Goal: Information Seeking & Learning: Compare options

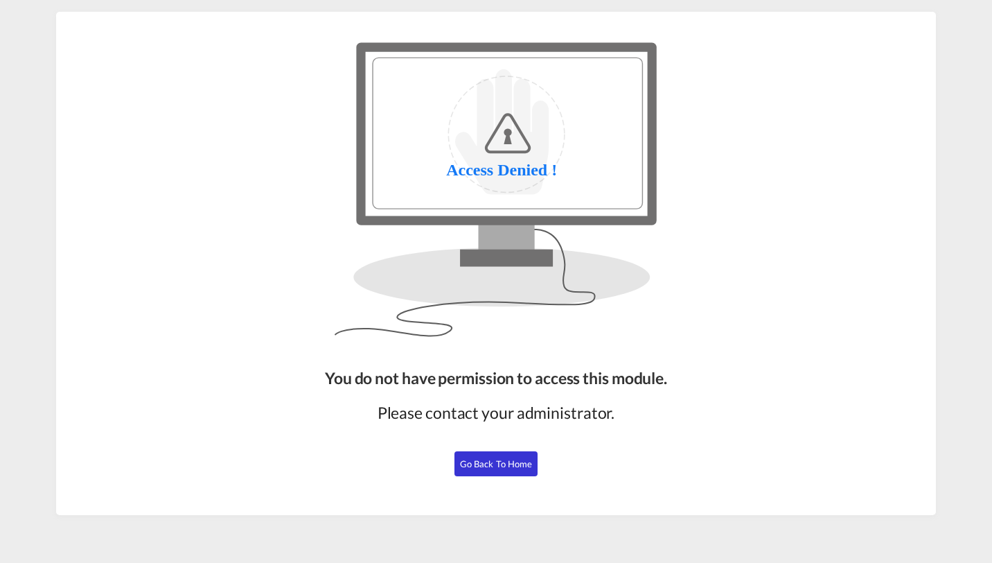
click at [491, 459] on span "Go Back to Home" at bounding box center [496, 463] width 73 height 11
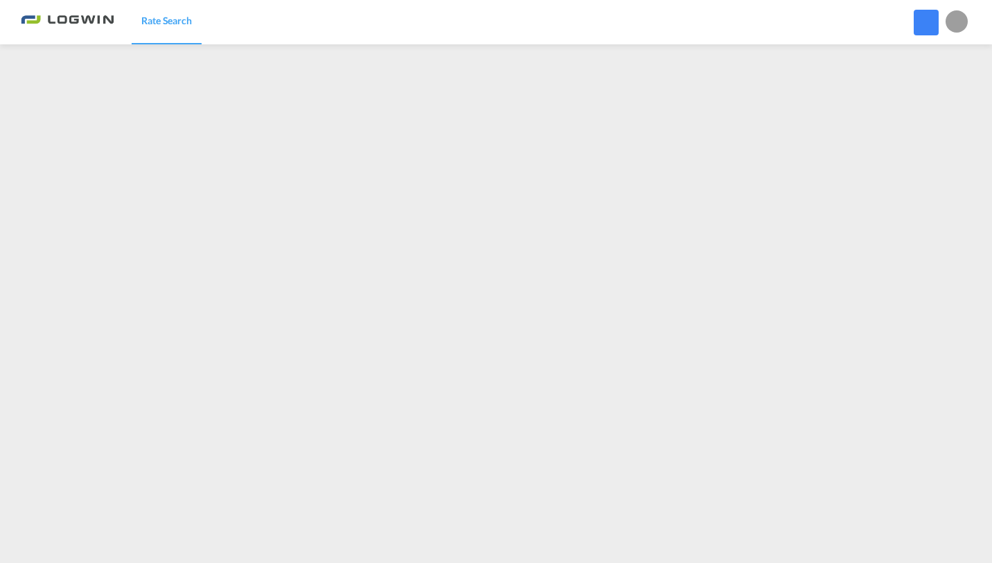
scroll to position [37, 0]
